Goal: Information Seeking & Learning: Learn about a topic

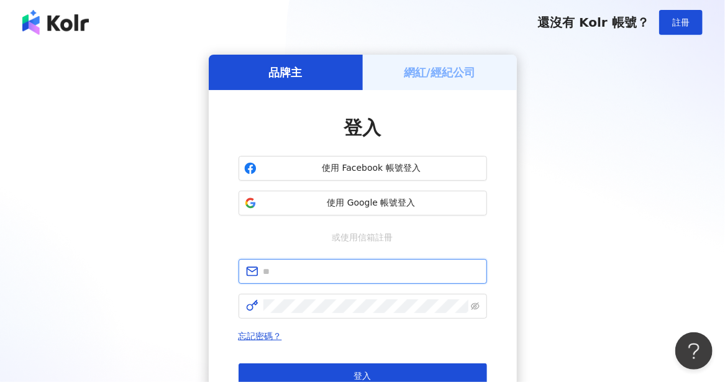
click at [340, 276] on input "text" at bounding box center [371, 272] width 216 height 14
type input "**********"
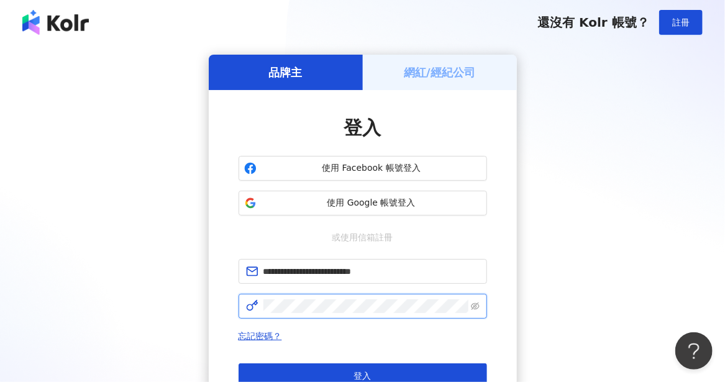
click button "登入" at bounding box center [362, 375] width 248 height 25
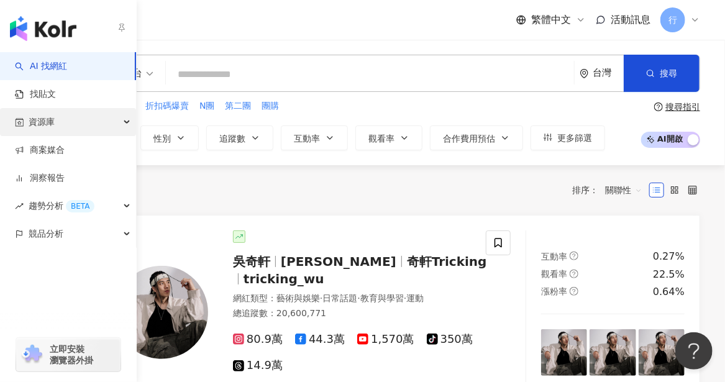
click at [30, 129] on span "資源庫" at bounding box center [42, 122] width 26 height 28
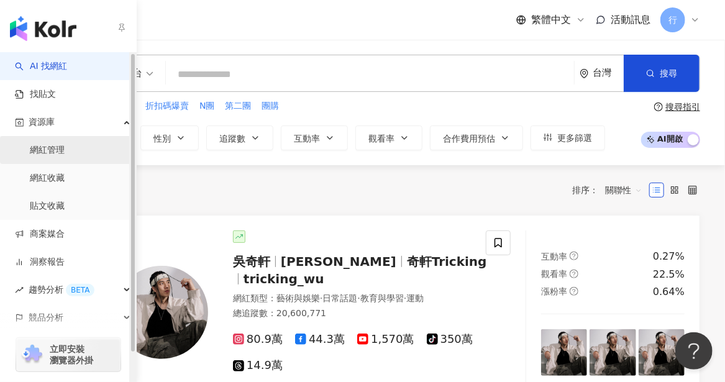
click at [65, 152] on link "網紅管理" at bounding box center [47, 150] width 35 height 12
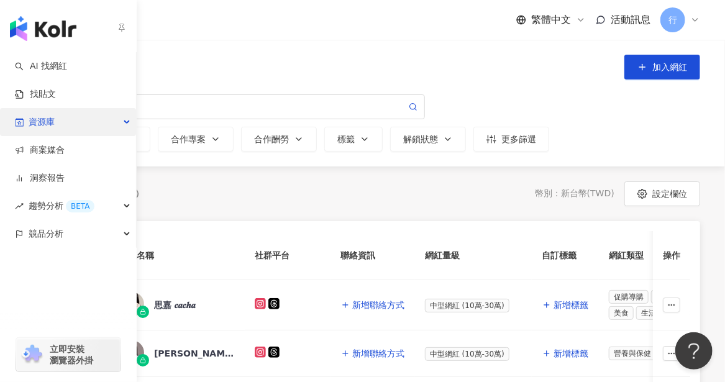
click at [132, 124] on div "資源庫" at bounding box center [68, 122] width 136 height 28
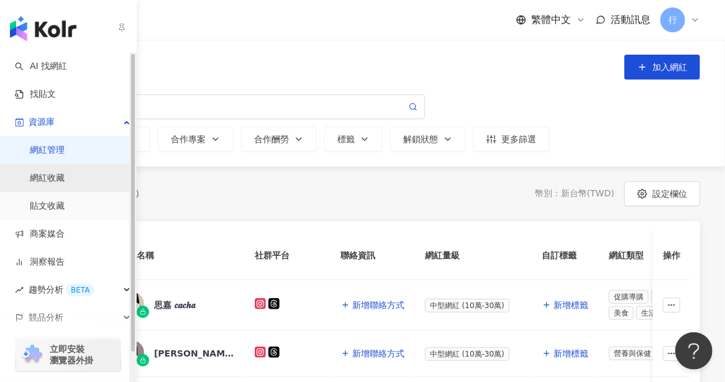
click at [65, 184] on link "網紅收藏" at bounding box center [47, 178] width 35 height 12
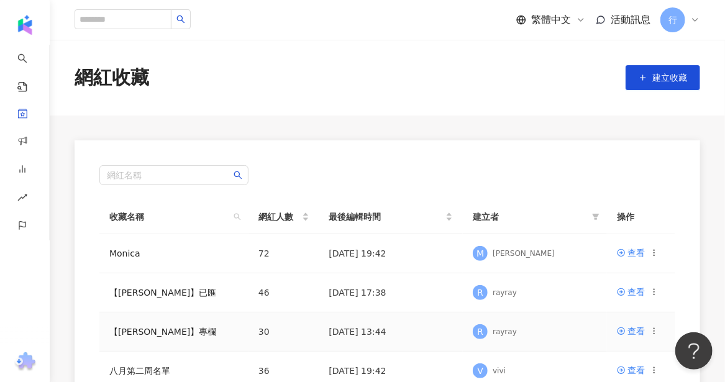
scroll to position [124, 0]
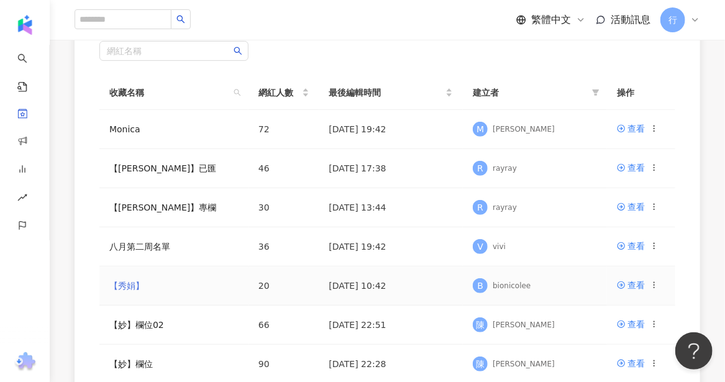
click at [139, 283] on link "【秀娟】" at bounding box center [126, 286] width 35 height 10
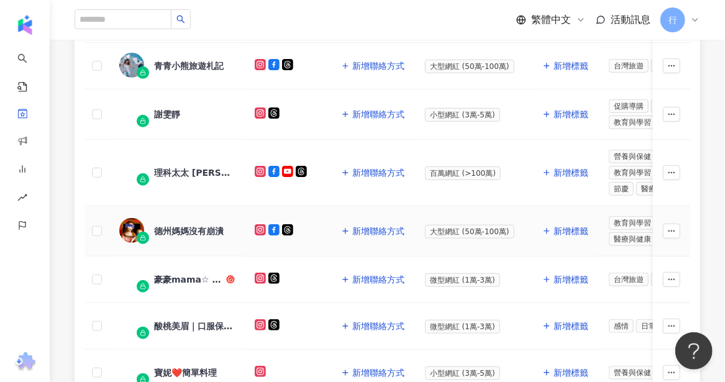
scroll to position [497, 0]
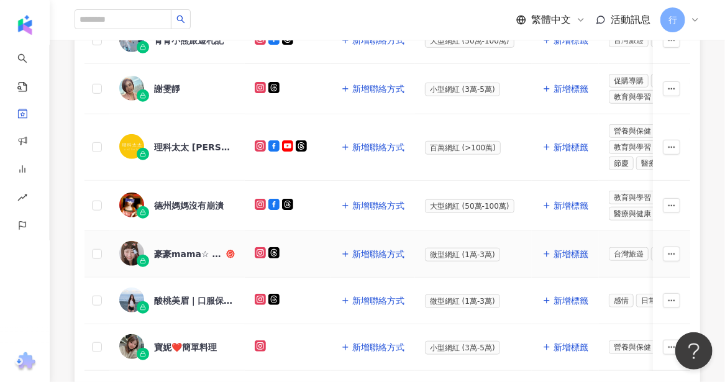
click at [159, 248] on div "豪豪𝗺𝗮𝗺𝗮☆ 育兒 l 親子 l 旅遊 l 美食" at bounding box center [189, 254] width 70 height 12
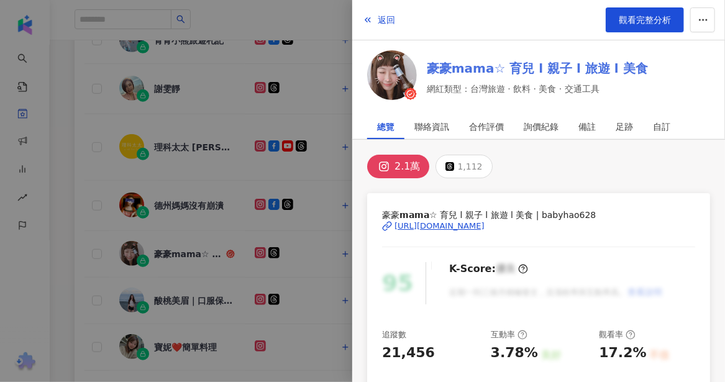
click at [560, 62] on link "豪豪𝗺𝗮𝗺𝗮☆ 育兒 l 親子 l 旅遊 l 美食" at bounding box center [537, 68] width 221 height 17
click at [61, 88] on div at bounding box center [362, 191] width 725 height 382
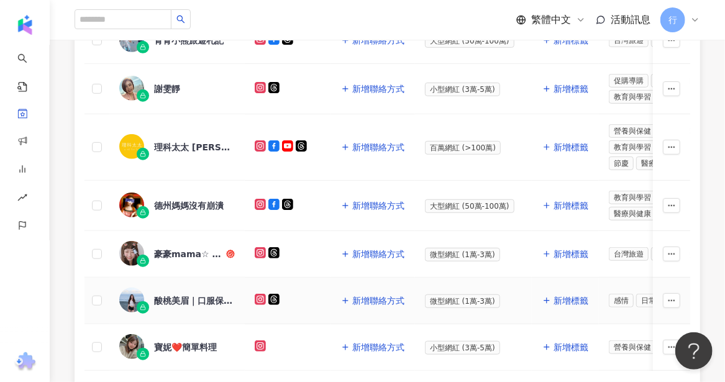
click at [163, 294] on div "酸桃美眉｜口服保養品｜私密處保養" at bounding box center [194, 300] width 81 height 12
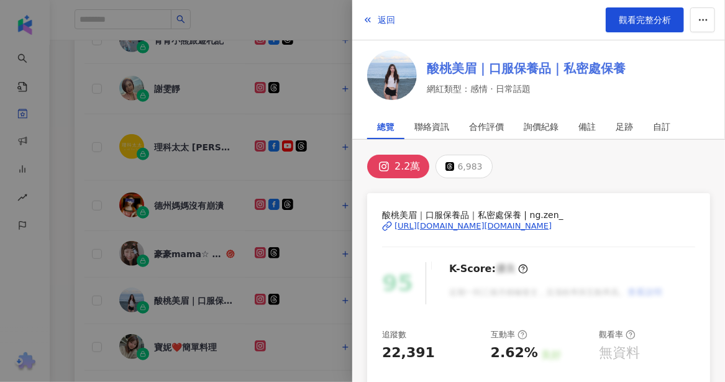
click at [450, 66] on link "酸桃美眉｜口服保養品｜私密處保養" at bounding box center [526, 68] width 199 height 17
click at [95, 325] on div at bounding box center [362, 191] width 725 height 382
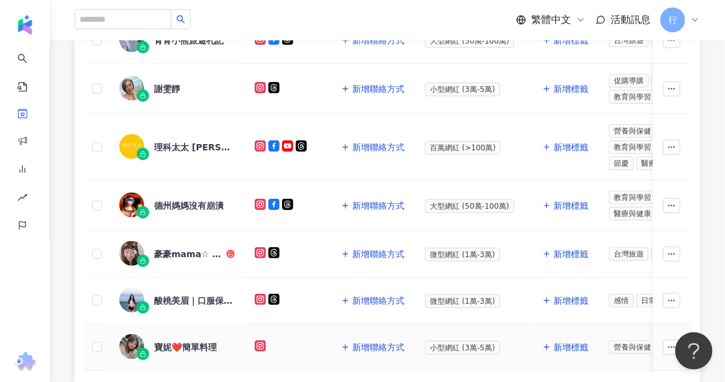
click at [186, 341] on div "寶妮❤️簡單料理" at bounding box center [185, 347] width 63 height 12
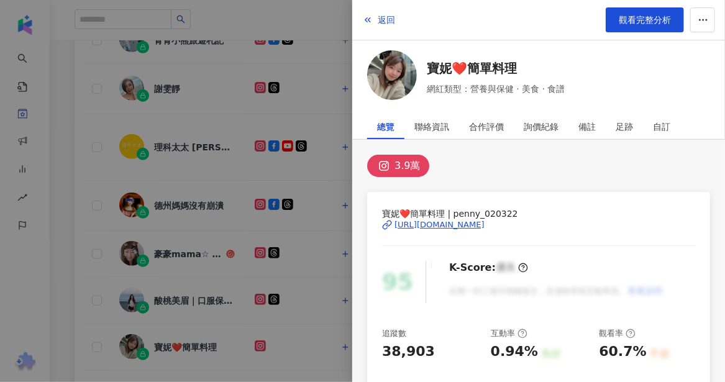
click at [315, 55] on div at bounding box center [362, 191] width 725 height 382
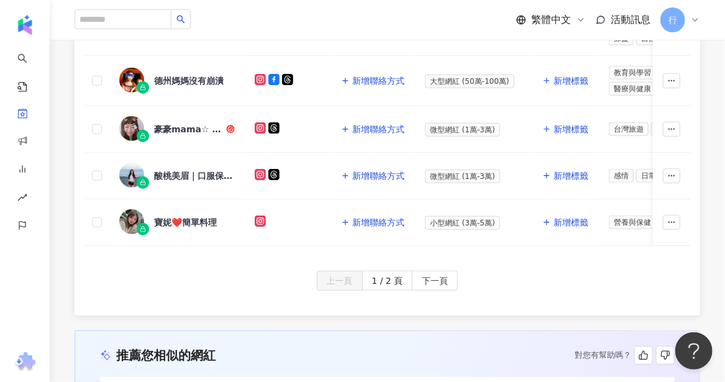
scroll to position [683, 0]
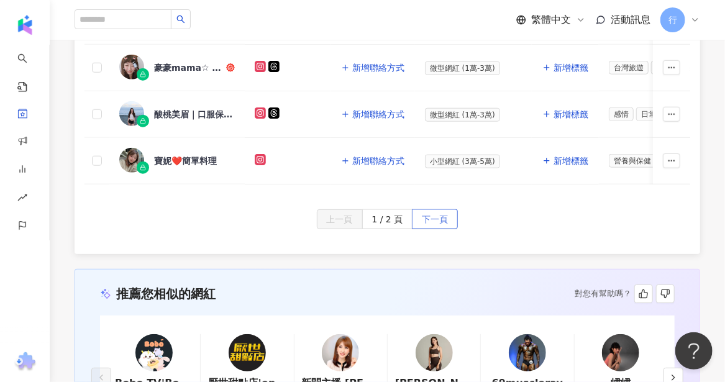
click at [444, 220] on span "下一頁" at bounding box center [435, 220] width 26 height 20
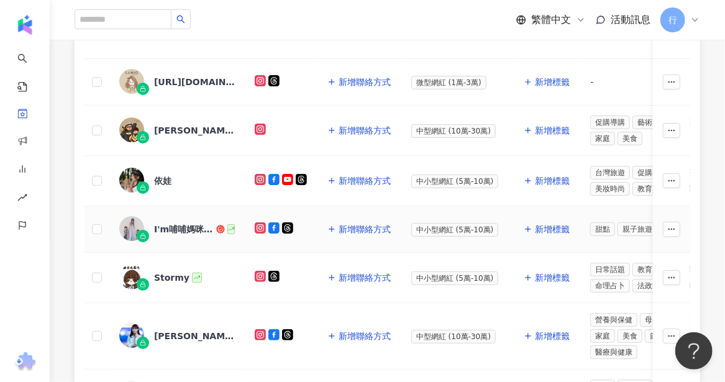
scroll to position [146, 0]
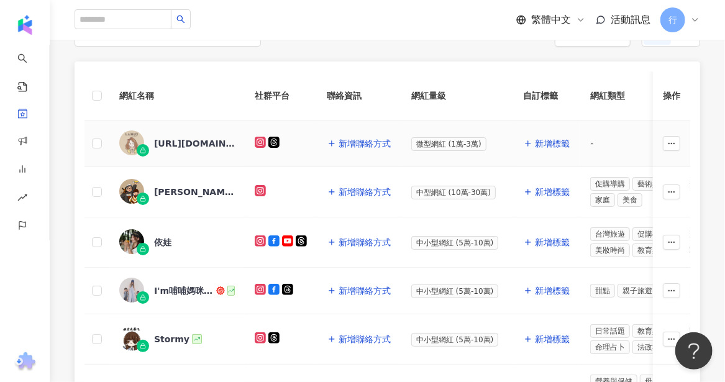
click at [191, 143] on div "la_woo.co" at bounding box center [194, 143] width 81 height 12
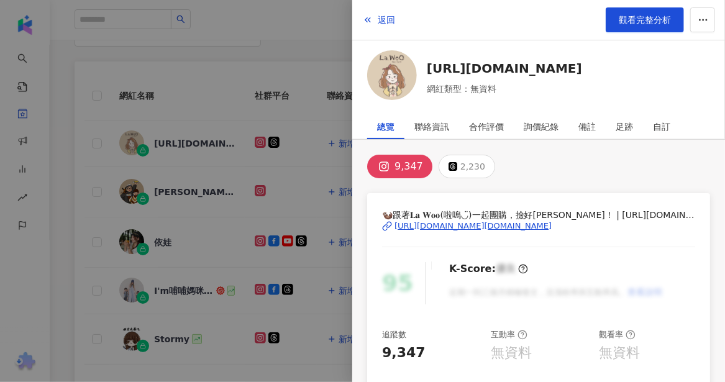
click at [15, 89] on div at bounding box center [362, 191] width 725 height 382
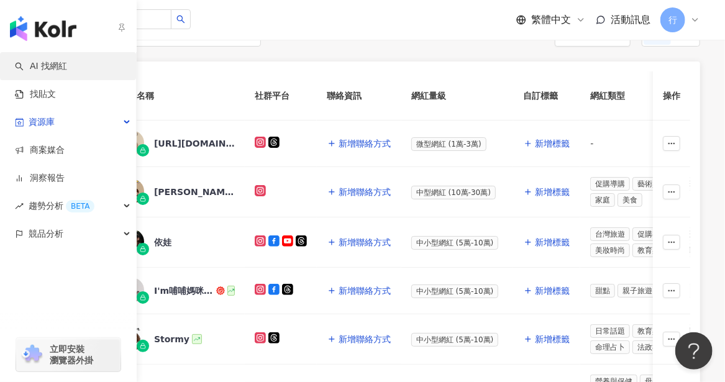
click at [65, 64] on link "AI 找網紅" at bounding box center [41, 66] width 52 height 12
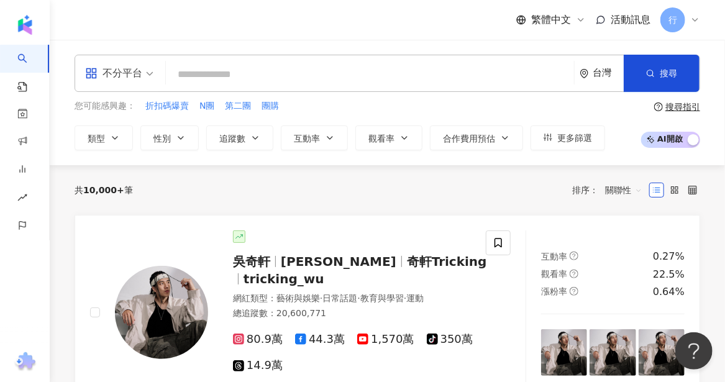
drag, startPoint x: 198, startPoint y: 74, endPoint x: 202, endPoint y: 68, distance: 7.6
click at [199, 73] on input "search" at bounding box center [370, 75] width 398 height 24
click at [238, 109] on span "第二團" at bounding box center [238, 106] width 26 height 12
type input "***"
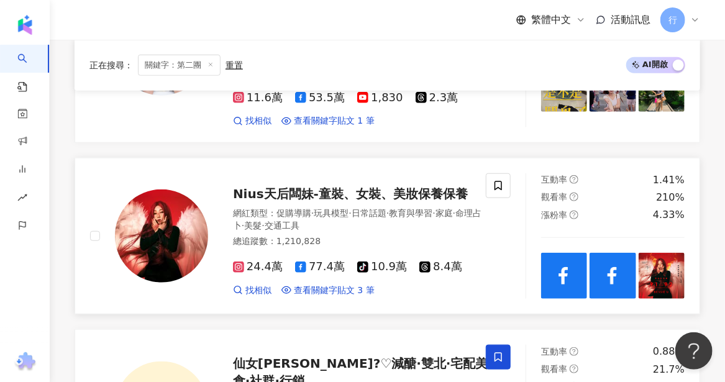
scroll to position [373, 0]
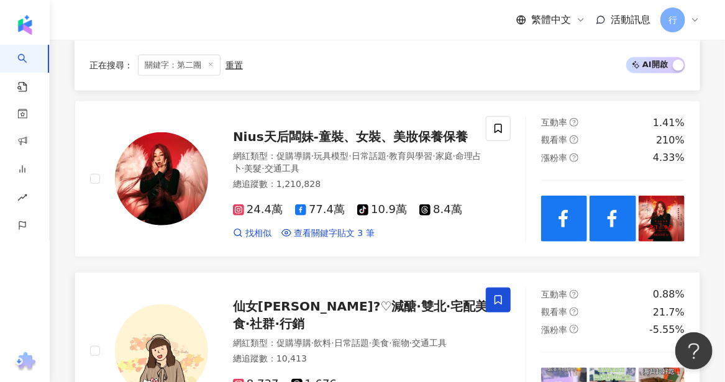
click at [385, 299] on span "仙女凱蒂?♡︎減醣·雙北·宅配美食·社群·行銷" at bounding box center [360, 315] width 255 height 32
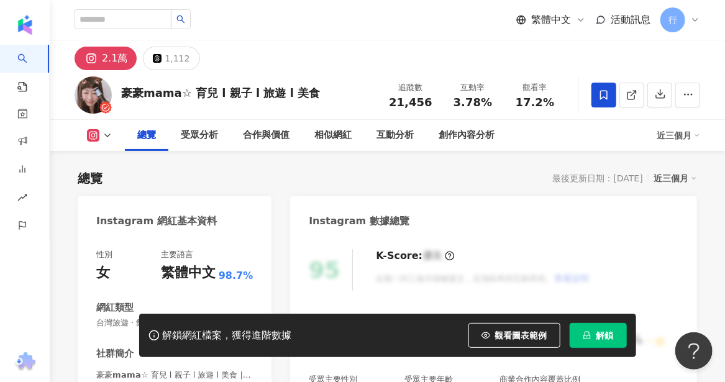
scroll to position [124, 0]
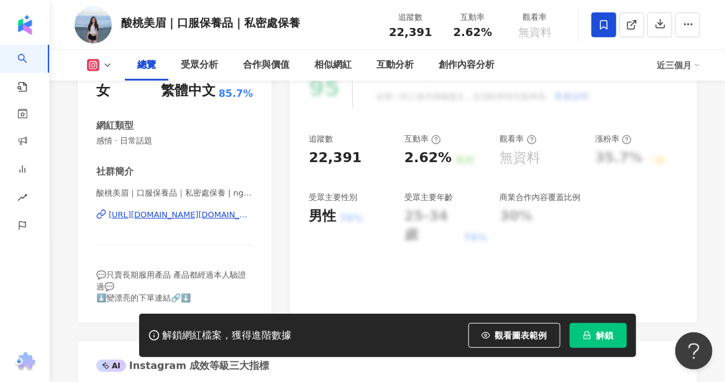
scroll to position [186, 0]
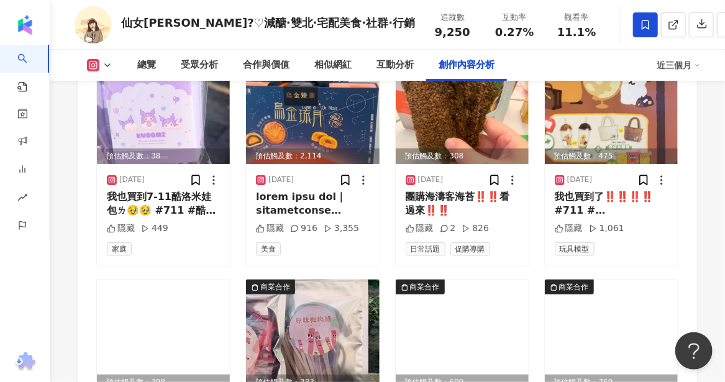
scroll to position [3664, 0]
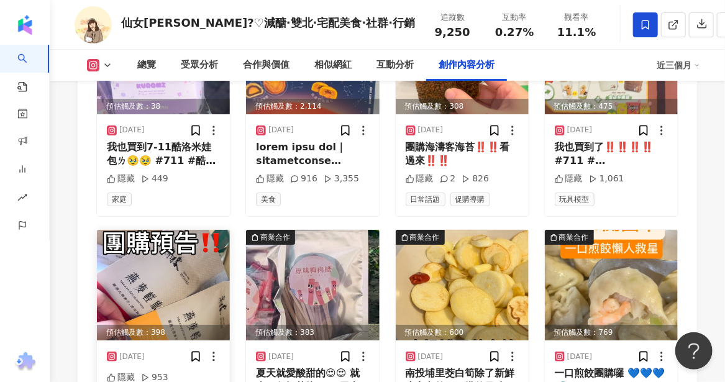
click at [166, 274] on img at bounding box center [163, 285] width 133 height 111
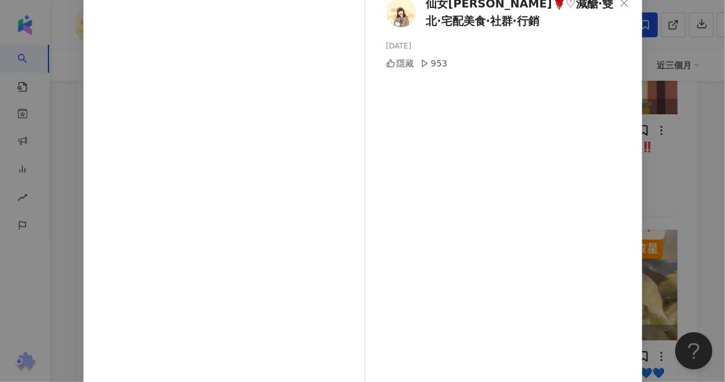
scroll to position [36, 0]
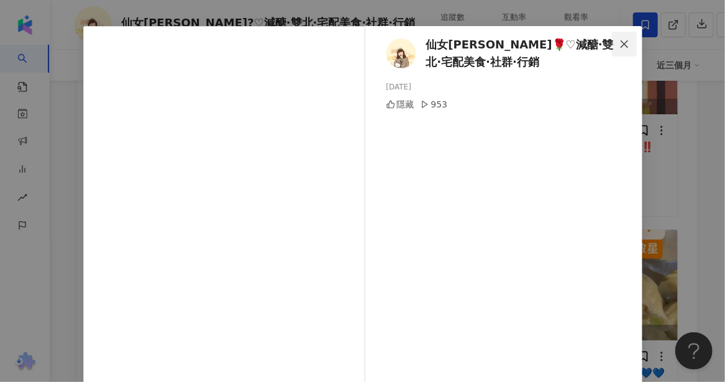
click at [620, 43] on icon "close" at bounding box center [623, 43] width 7 height 7
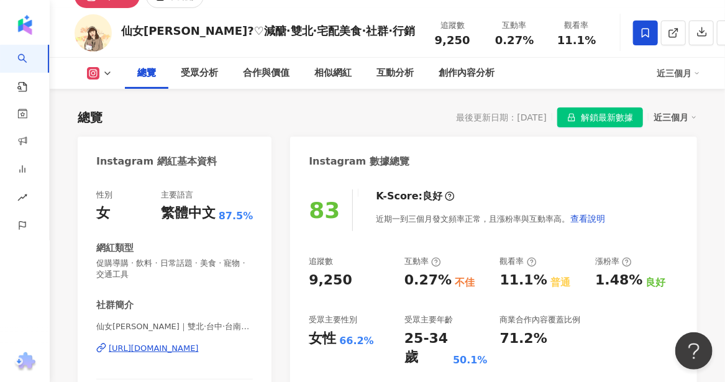
scroll to position [0, 0]
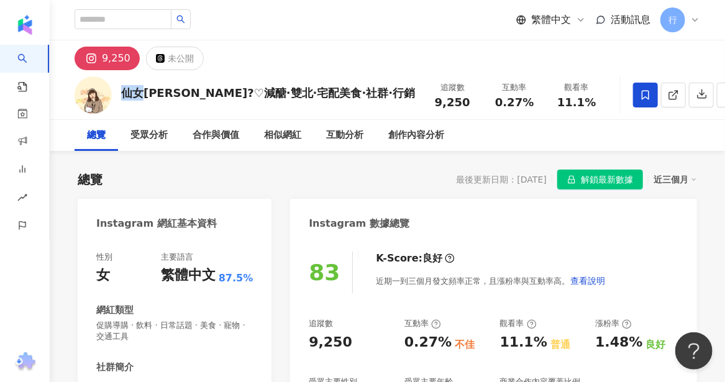
drag, startPoint x: 122, startPoint y: 94, endPoint x: 141, endPoint y: 97, distance: 19.5
click at [141, 97] on div "仙女凱蒂?♡︎減醣·雙北·宅配美食·社群·行銷" at bounding box center [268, 93] width 294 height 16
copy div "仙女"
click at [162, 94] on div "仙女凱蒂?♡︎減醣·雙北·宅配美食·社群·行銷" at bounding box center [268, 93] width 294 height 16
drag, startPoint x: 161, startPoint y: 93, endPoint x: 147, endPoint y: 93, distance: 14.3
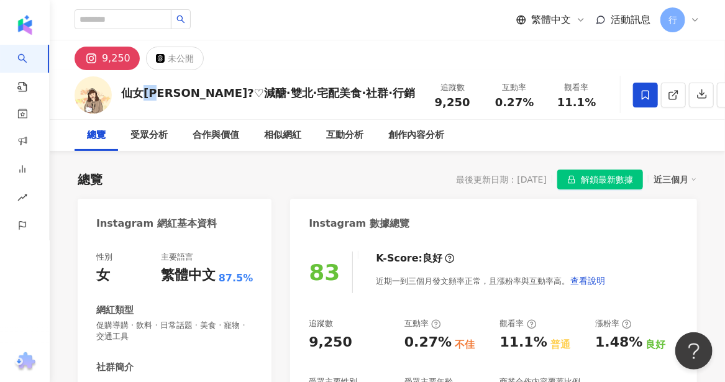
click at [147, 93] on div "仙女凱蒂?♡︎減醣·雙北·宅配美食·社群·行銷" at bounding box center [268, 93] width 294 height 16
copy div "凱蒂"
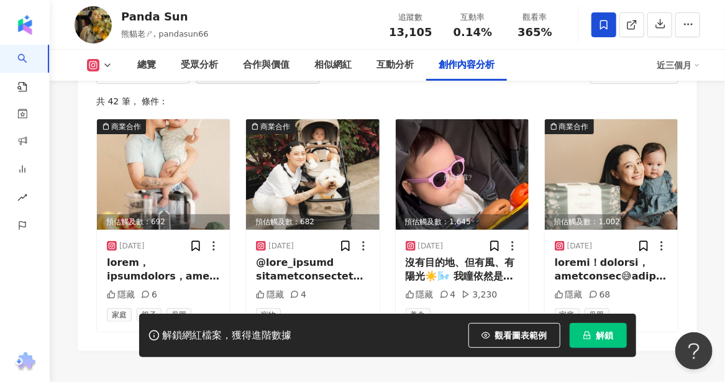
scroll to position [3913, 0]
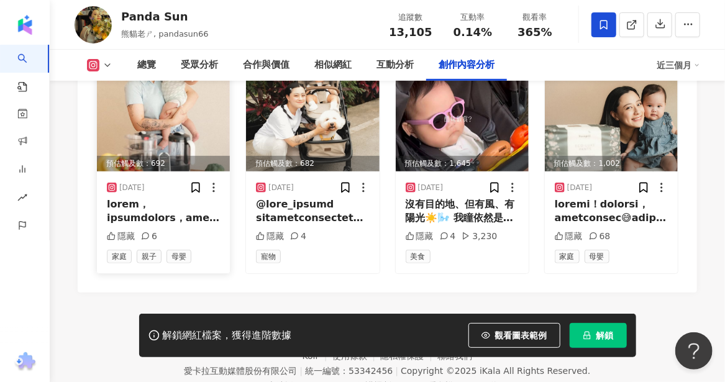
click at [172, 225] on div at bounding box center [163, 211] width 113 height 28
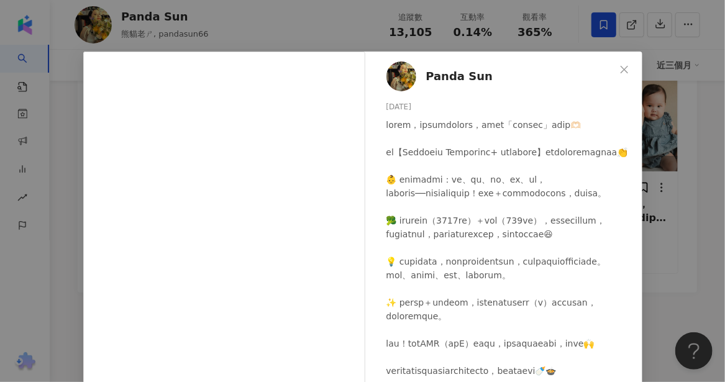
scroll to position [0, 0]
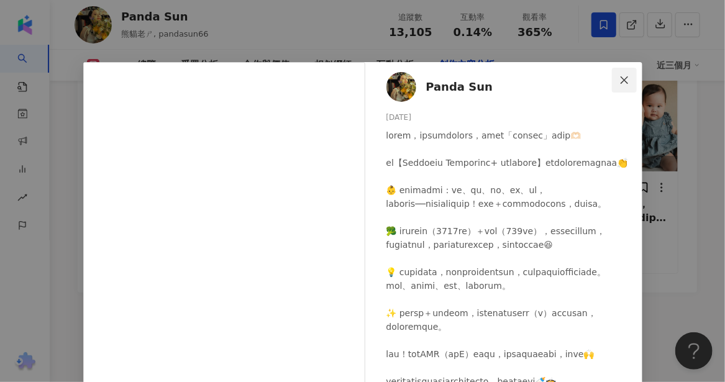
click at [620, 80] on icon "close" at bounding box center [623, 79] width 7 height 7
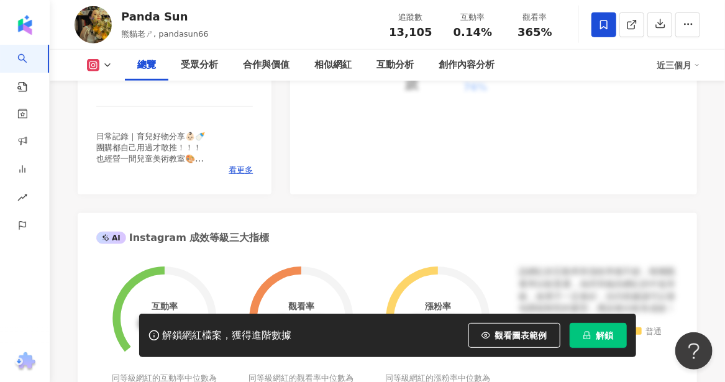
scroll to position [311, 0]
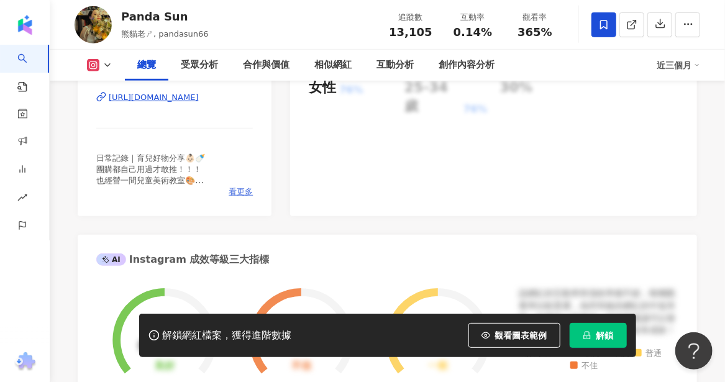
click at [244, 193] on span "看更多" at bounding box center [241, 191] width 24 height 11
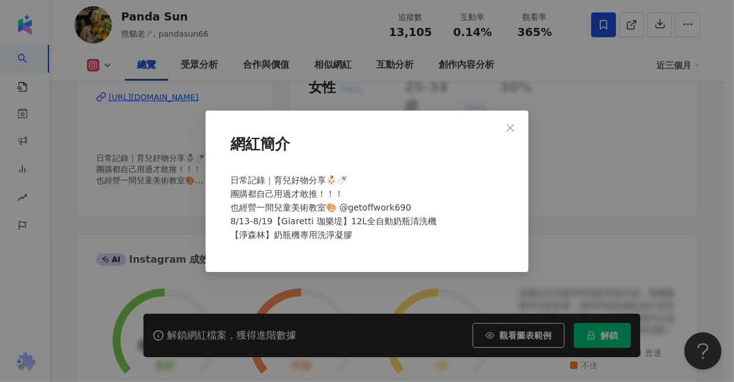
click at [509, 127] on icon "close" at bounding box center [511, 128] width 10 height 10
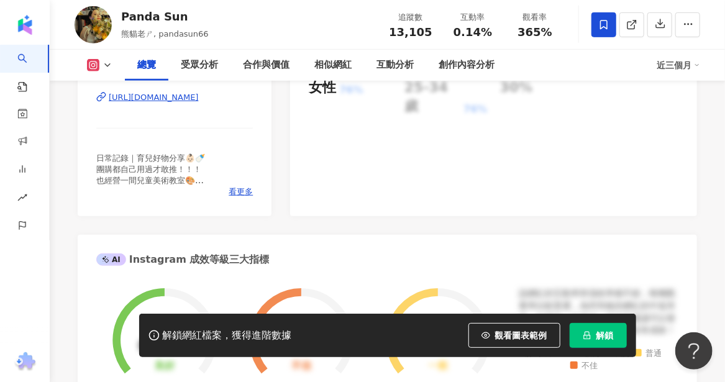
click at [134, 96] on div "https://www.instagram.com/pandasun66/" at bounding box center [154, 97] width 90 height 11
